Goal: Communication & Community: Share content

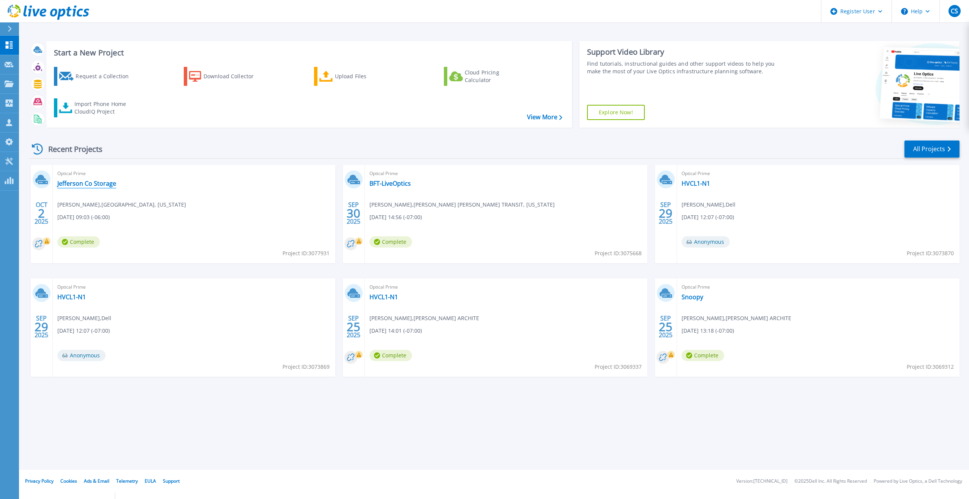
click at [110, 186] on link "Jefferson Co Storage" at bounding box center [86, 184] width 59 height 8
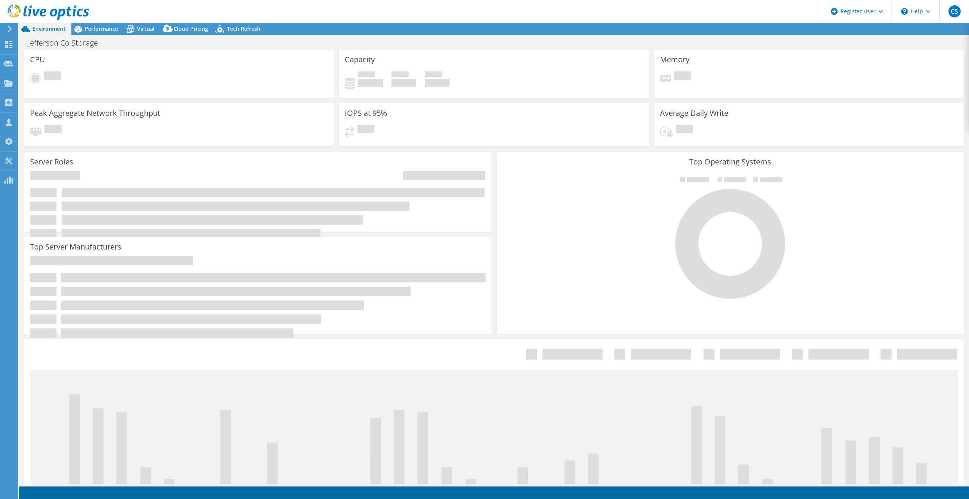
select select "USD"
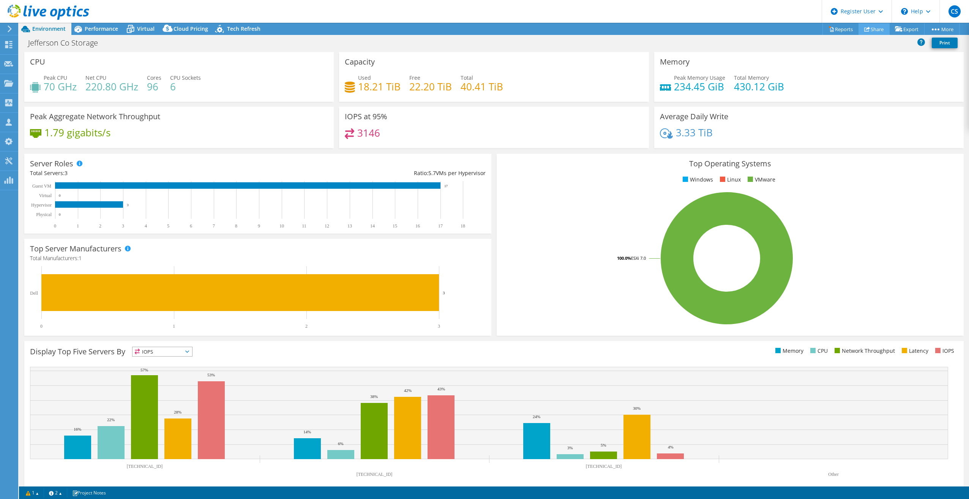
click at [879, 30] on link "Share" at bounding box center [874, 29] width 31 height 12
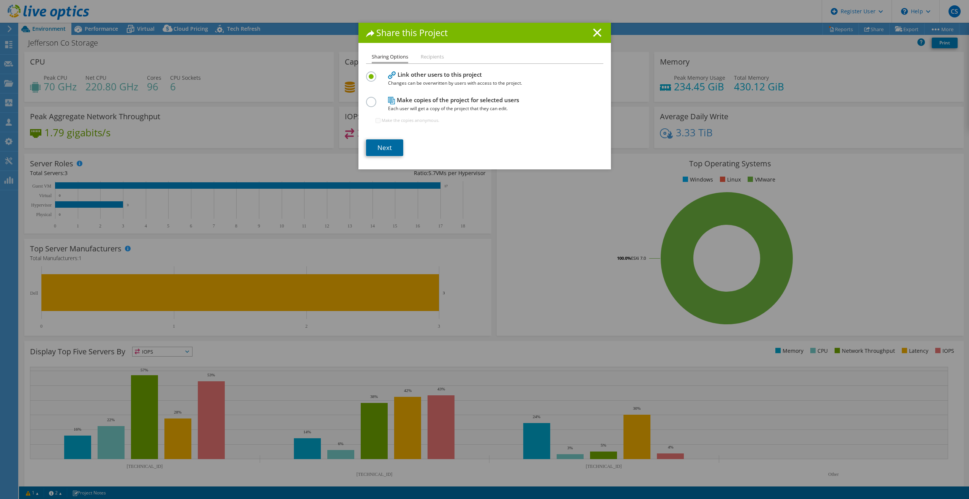
click at [378, 148] on link "Next" at bounding box center [384, 147] width 37 height 17
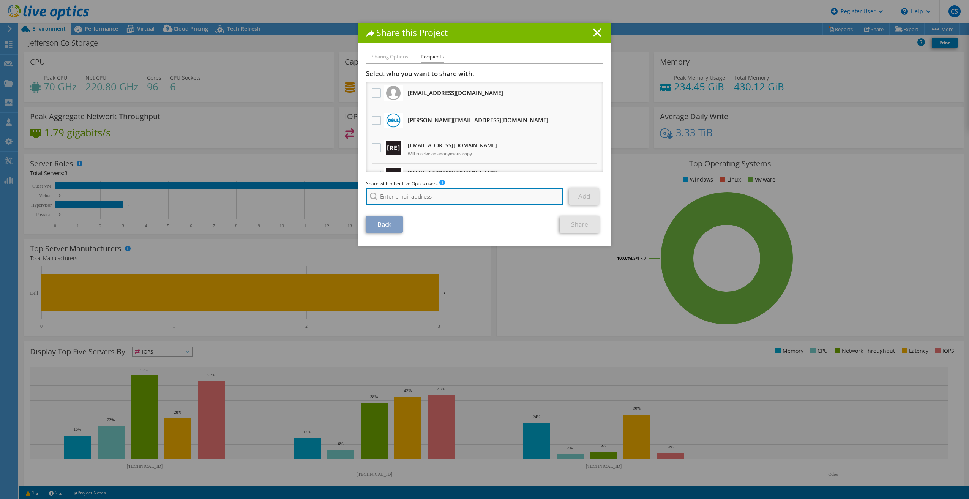
click at [432, 200] on input "search" at bounding box center [464, 196] width 197 height 17
click at [420, 200] on input "search" at bounding box center [464, 196] width 197 height 17
paste input "[EMAIL_ADDRESS][PERSON_NAME][DOMAIN_NAME]"
type input "[EMAIL_ADDRESS][PERSON_NAME][DOMAIN_NAME]"
click at [437, 210] on li "[EMAIL_ADDRESS][PERSON_NAME][DOMAIN_NAME]" at bounding box center [425, 206] width 119 height 9
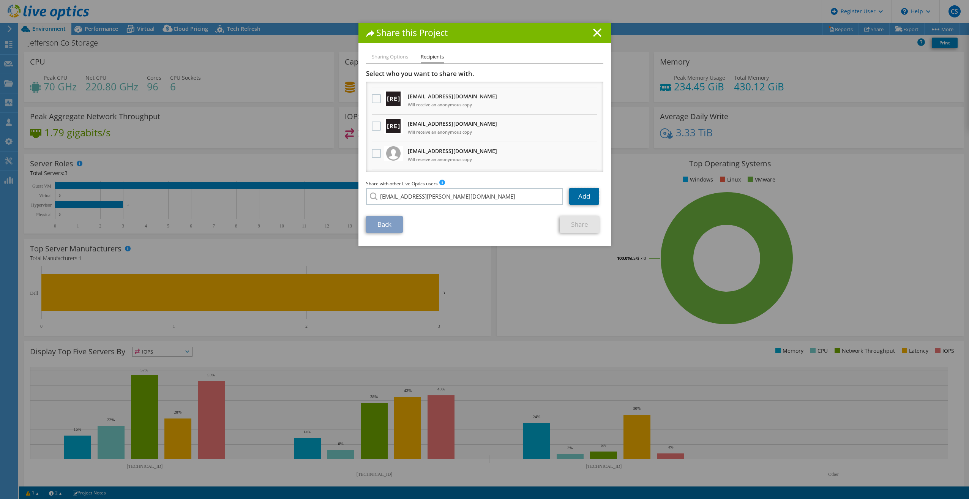
scroll to position [114, 0]
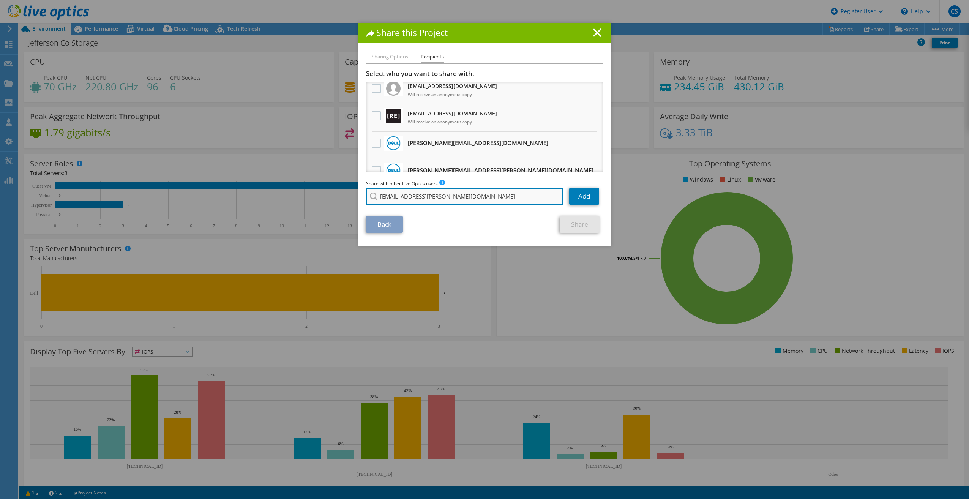
click at [465, 198] on input "[EMAIL_ADDRESS][PERSON_NAME][DOMAIN_NAME]" at bounding box center [464, 196] width 197 height 17
click at [584, 197] on link "Add" at bounding box center [584, 196] width 30 height 17
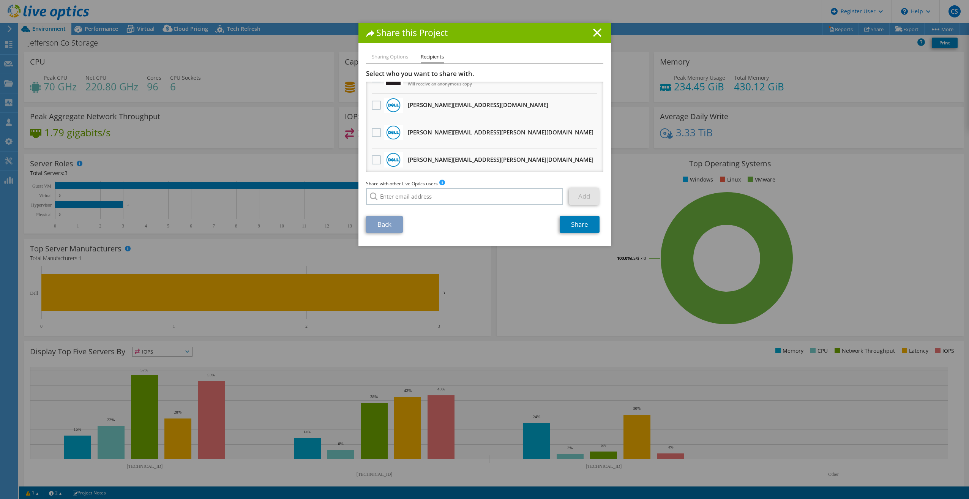
scroll to position [0, 0]
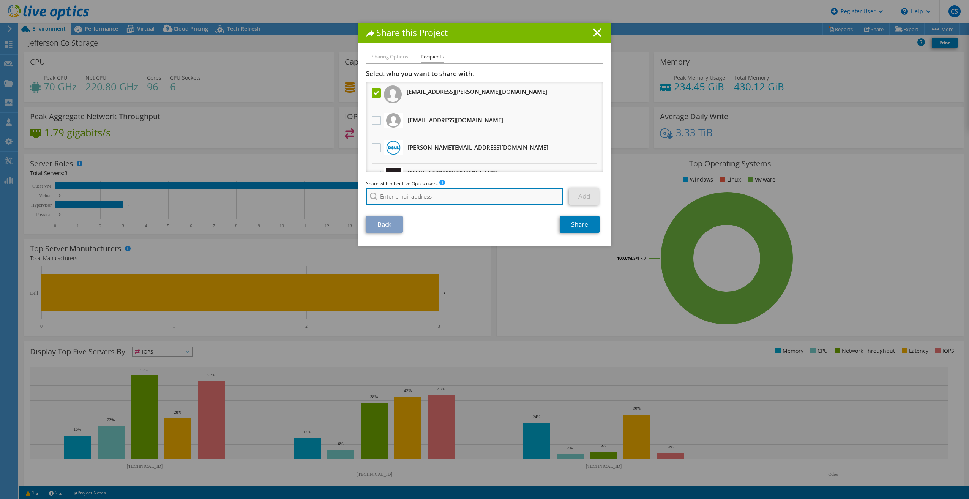
click at [453, 196] on input "search" at bounding box center [464, 196] width 197 height 17
click at [455, 198] on input "search" at bounding box center [464, 196] width 197 height 17
paste input "[PERSON_NAME][EMAIL_ADDRESS][PERSON_NAME][DOMAIN_NAME]"
type input "[PERSON_NAME][EMAIL_ADDRESS][PERSON_NAME][DOMAIN_NAME]"
click at [424, 211] on div "No results for found." at bounding box center [409, 206] width 87 height 9
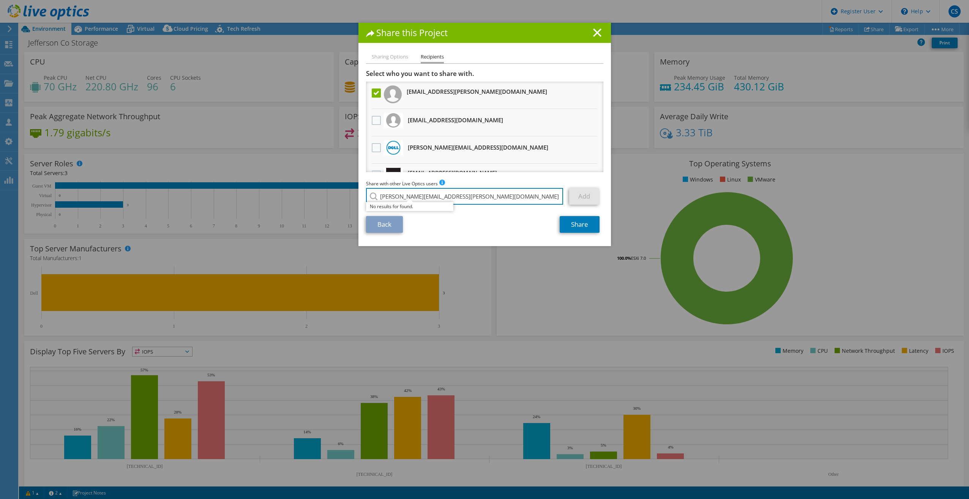
drag, startPoint x: 523, startPoint y: 201, endPoint x: 288, endPoint y: 204, distance: 234.7
click at [288, 204] on div "Share this Project Sharing Options Recipients Link other users to this project …" at bounding box center [484, 249] width 969 height 453
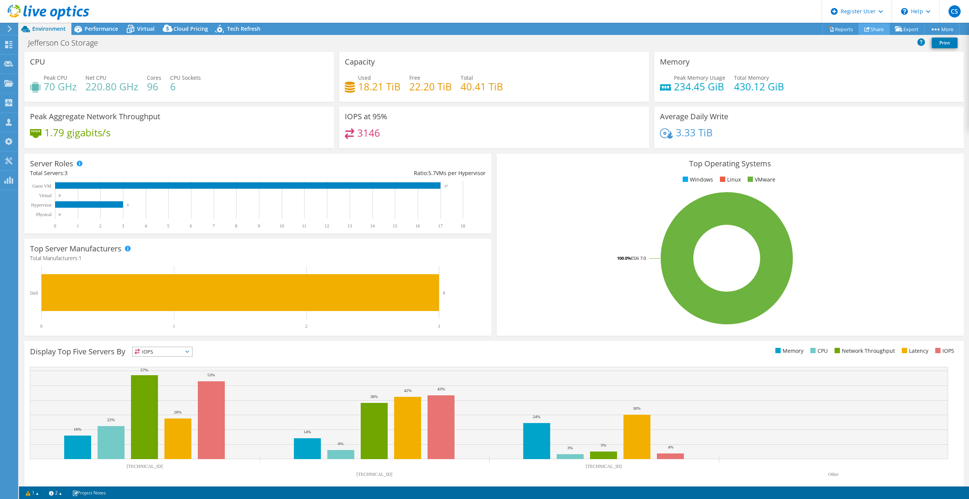
click at [865, 30] on icon at bounding box center [867, 29] width 6 height 6
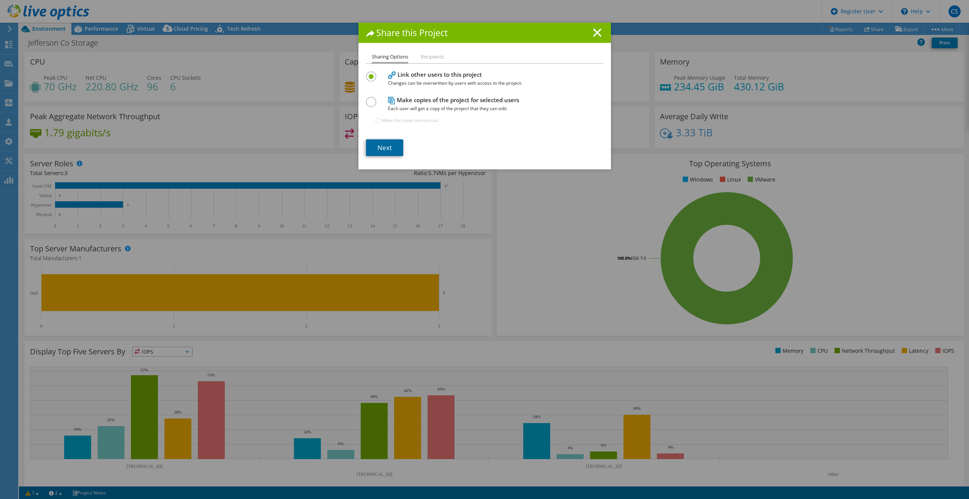
click at [390, 145] on link "Next" at bounding box center [384, 147] width 37 height 17
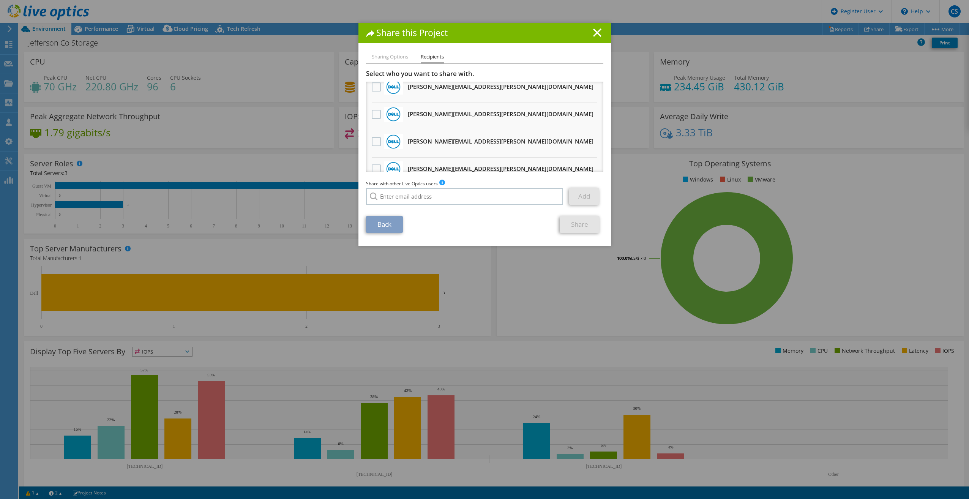
scroll to position [620, 0]
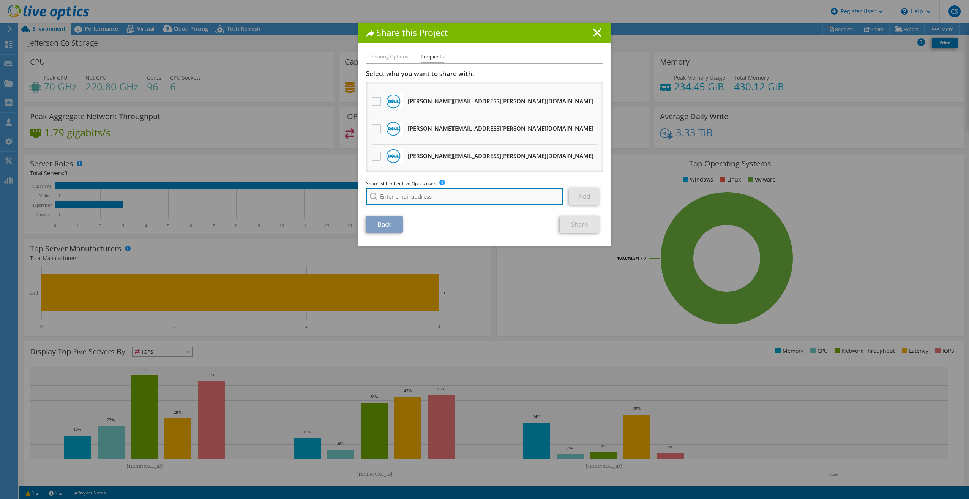
click at [456, 200] on input "search" at bounding box center [464, 196] width 197 height 17
paste input "[EMAIL_ADDRESS][PERSON_NAME][DOMAIN_NAME]"
type input "[EMAIL_ADDRESS][PERSON_NAME][DOMAIN_NAME]"
click at [431, 209] on li "[EMAIL_ADDRESS][PERSON_NAME][DOMAIN_NAME]" at bounding box center [425, 206] width 119 height 9
click at [592, 201] on link "Add" at bounding box center [584, 196] width 30 height 17
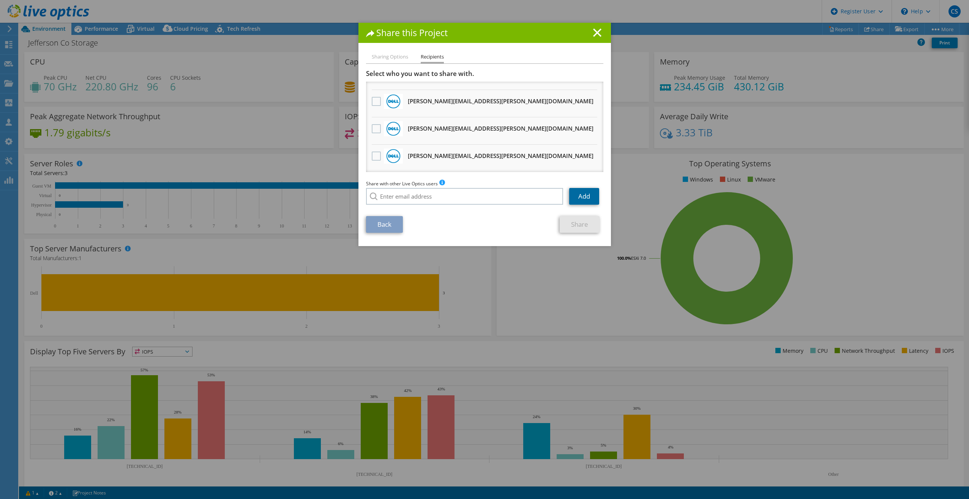
scroll to position [648, 0]
click at [584, 219] on link "Share" at bounding box center [580, 224] width 40 height 17
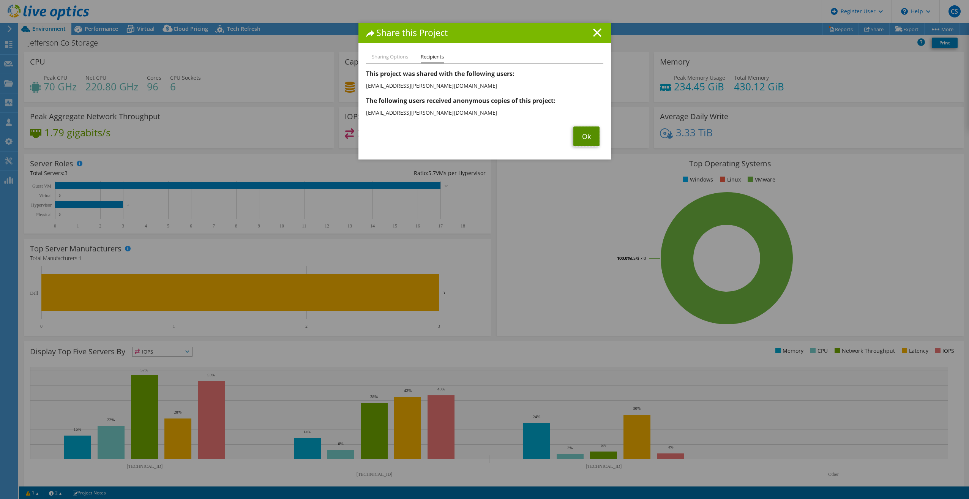
click at [573, 129] on link "Ok" at bounding box center [586, 136] width 26 height 20
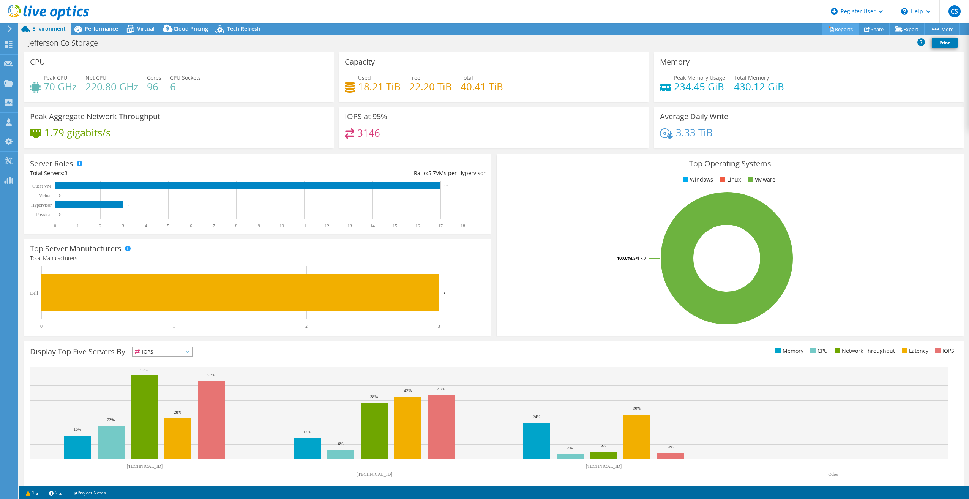
click at [851, 28] on link "Reports" at bounding box center [840, 29] width 36 height 12
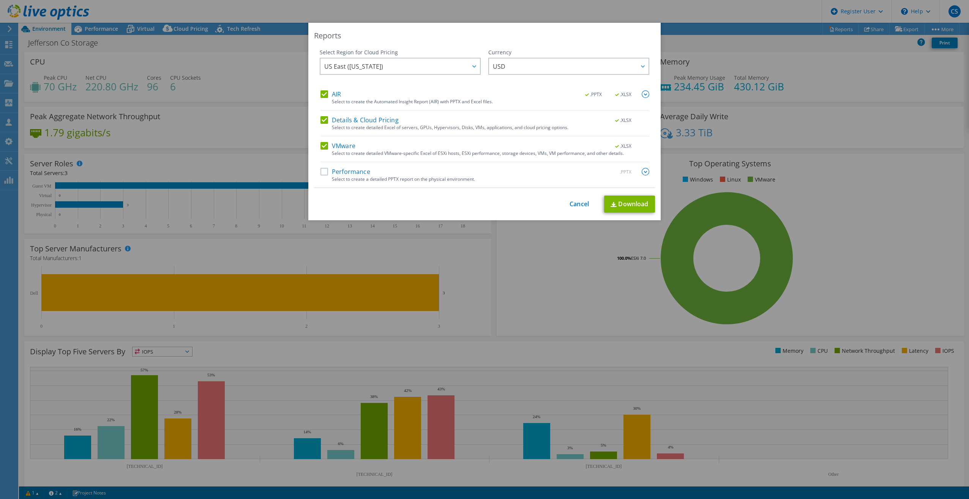
click at [320, 176] on div "Performance .PPTX" at bounding box center [484, 172] width 329 height 9
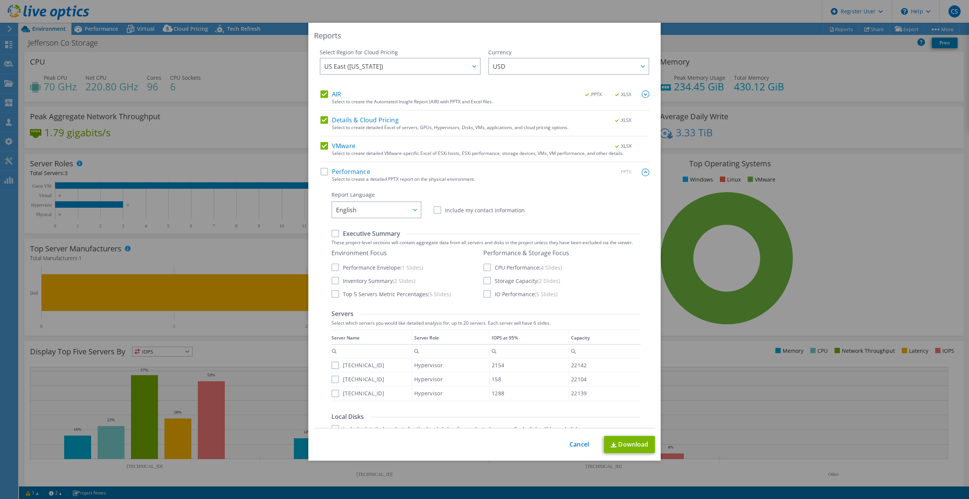
click at [325, 173] on label "Performance" at bounding box center [345, 172] width 50 height 8
click at [0, 0] on input "Performance" at bounding box center [0, 0] width 0 height 0
click at [628, 442] on link "Download" at bounding box center [629, 444] width 51 height 17
